Goal: Task Accomplishment & Management: Use online tool/utility

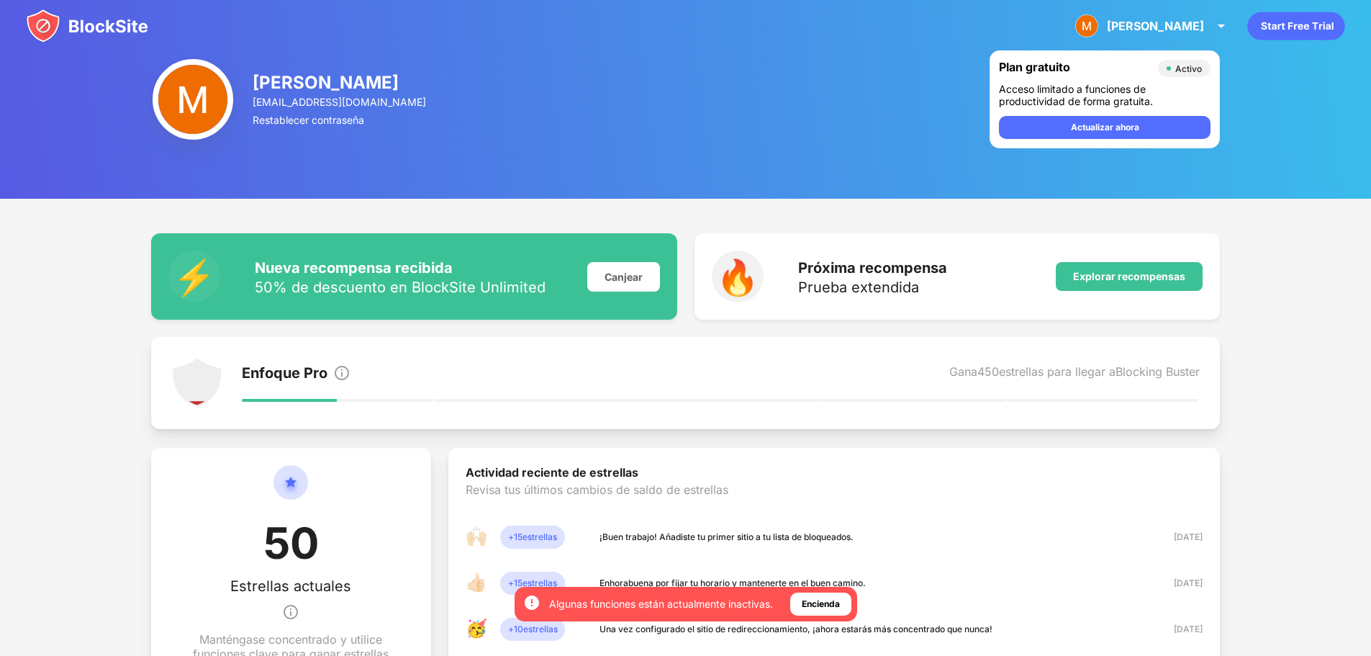
click at [94, 28] on img at bounding box center [87, 26] width 122 height 35
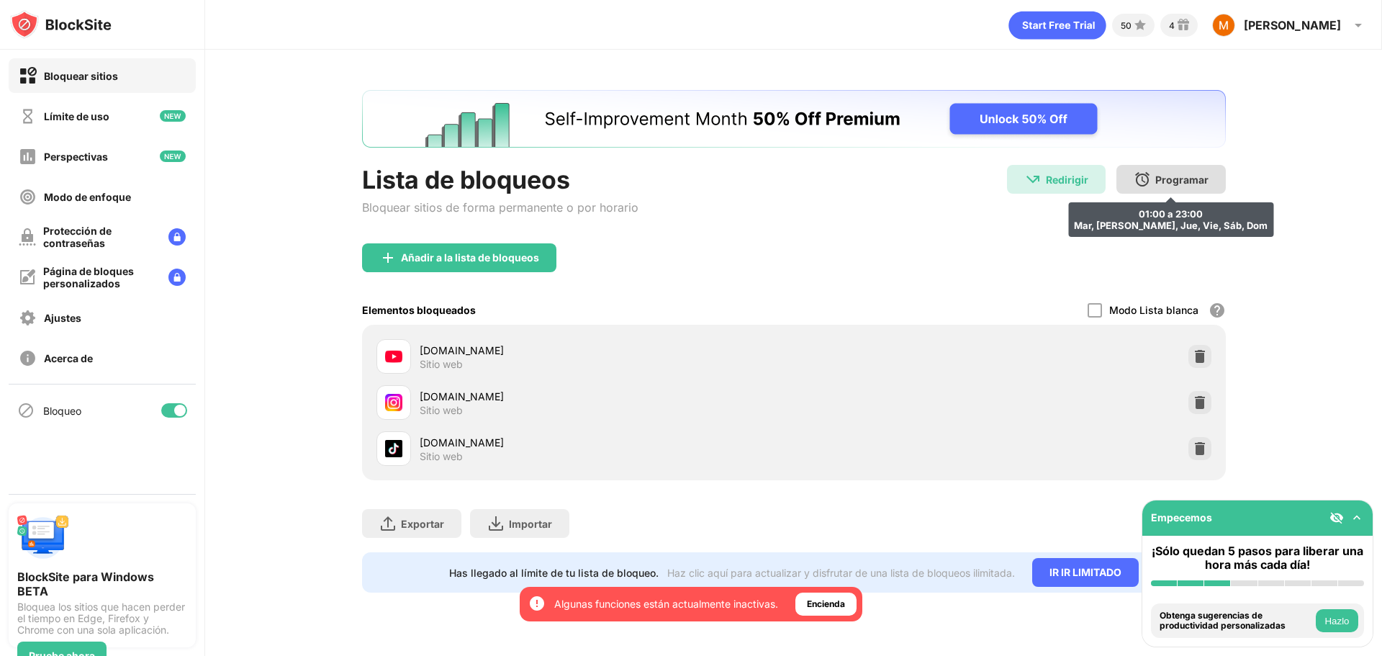
click at [1169, 176] on font "Programar" at bounding box center [1181, 179] width 53 height 12
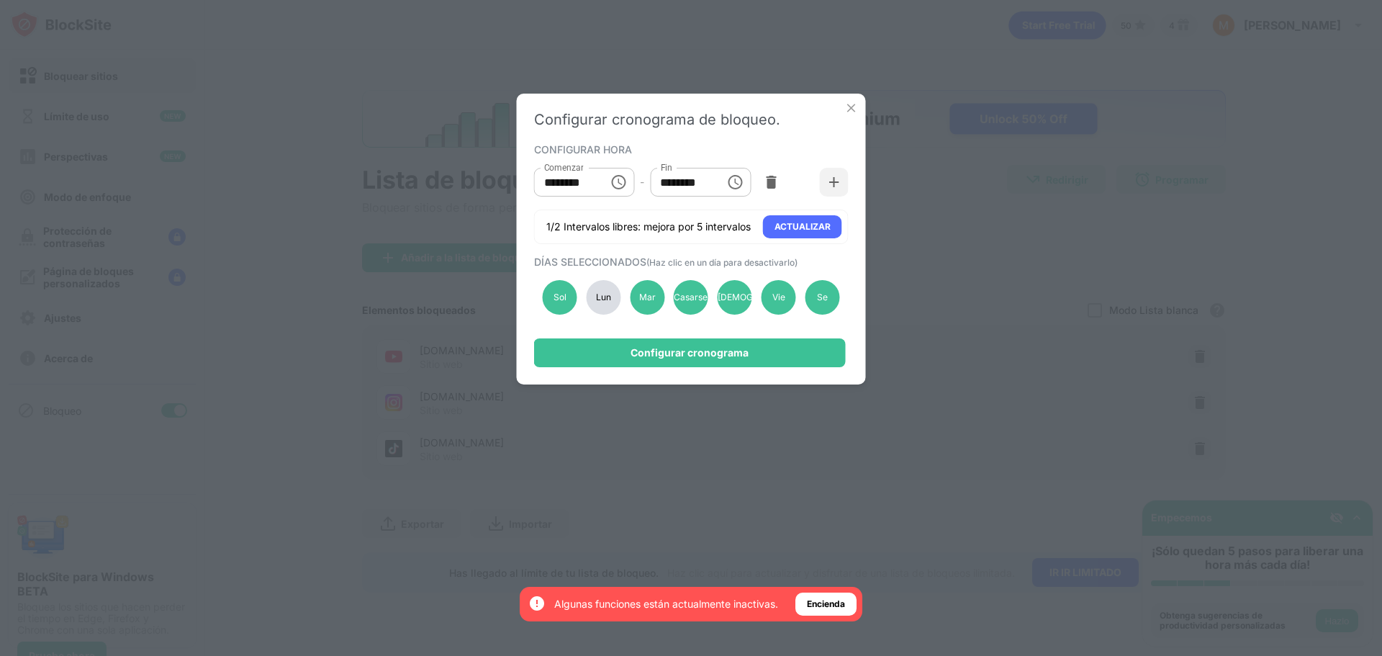
drag, startPoint x: 598, startPoint y: 300, endPoint x: 613, endPoint y: 300, distance: 15.1
click at [602, 300] on font "Lun" at bounding box center [603, 296] width 15 height 11
click at [638, 301] on div "Mar" at bounding box center [647, 297] width 35 height 35
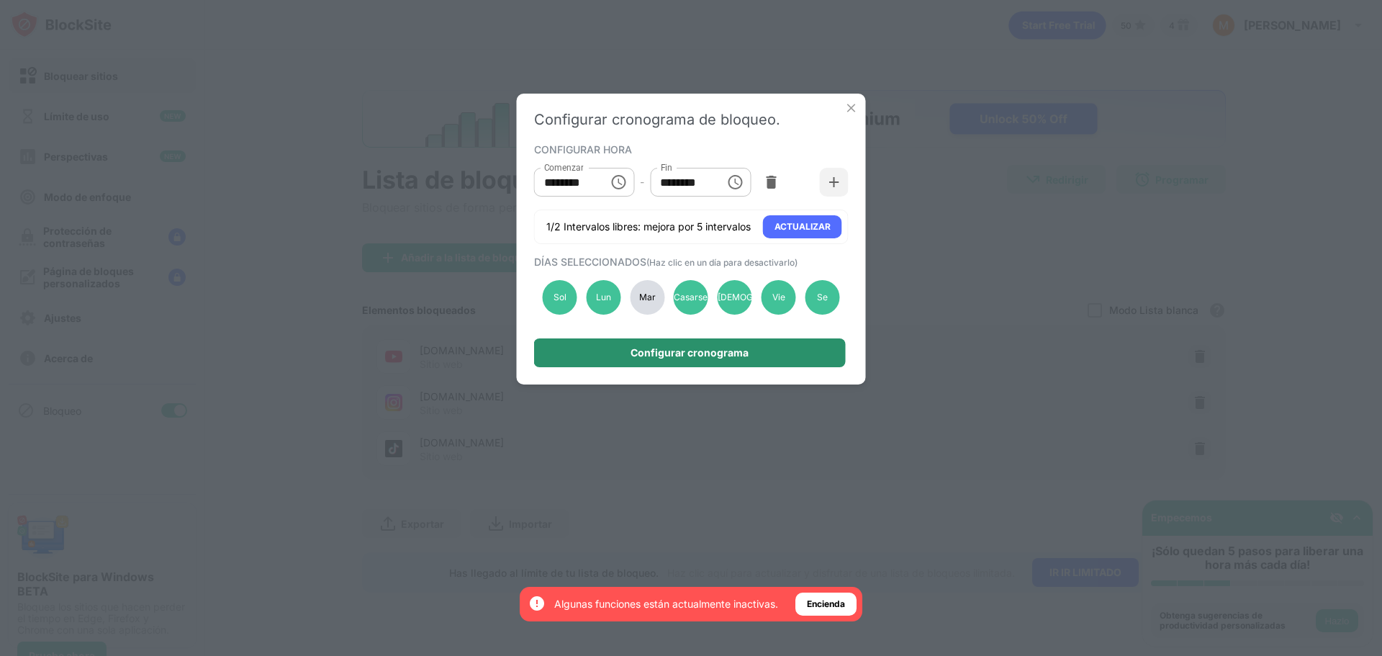
click at [628, 344] on div "Configurar cronograma" at bounding box center [690, 352] width 312 height 29
